Goal: Information Seeking & Learning: Learn about a topic

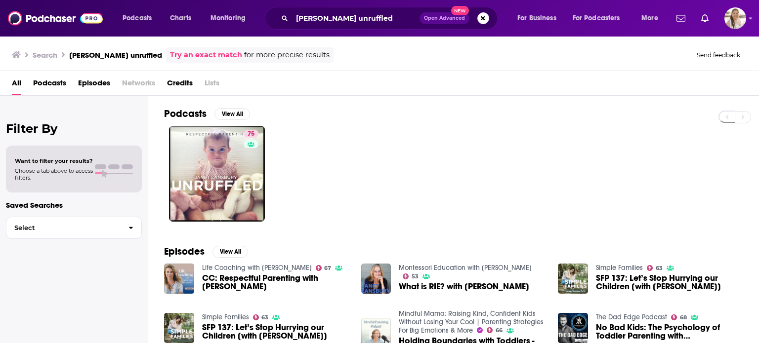
click at [314, 7] on div "[PERSON_NAME] unruffled Open Advanced New" at bounding box center [381, 18] width 233 height 23
click at [317, 14] on input "[PERSON_NAME] unruffled" at bounding box center [355, 18] width 127 height 16
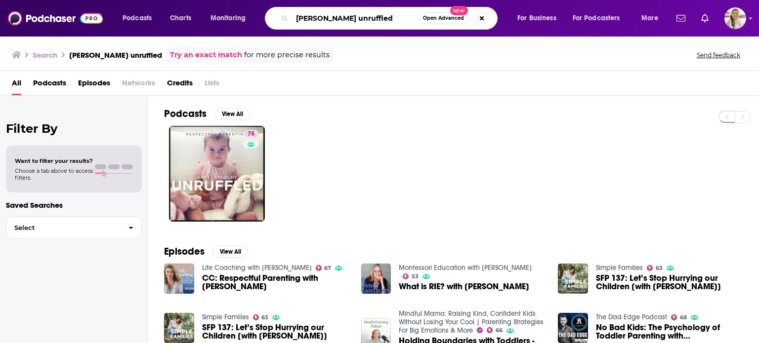
click at [317, 14] on input "[PERSON_NAME] unruffled" at bounding box center [355, 18] width 126 height 16
type input "almost [GEOGRAPHIC_DATA]"
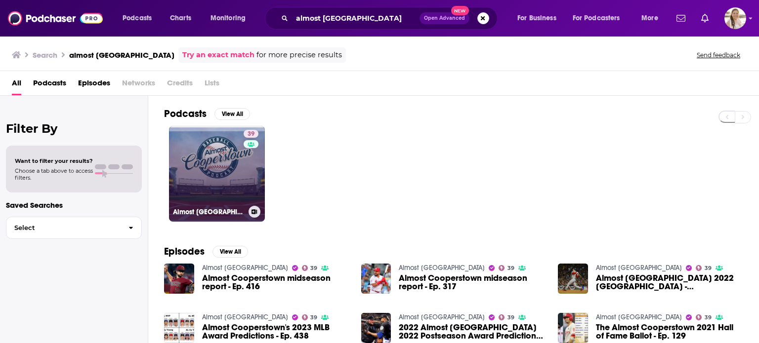
click at [229, 165] on link "39 Almost [GEOGRAPHIC_DATA]" at bounding box center [217, 174] width 96 height 96
